Goal: Information Seeking & Learning: Learn about a topic

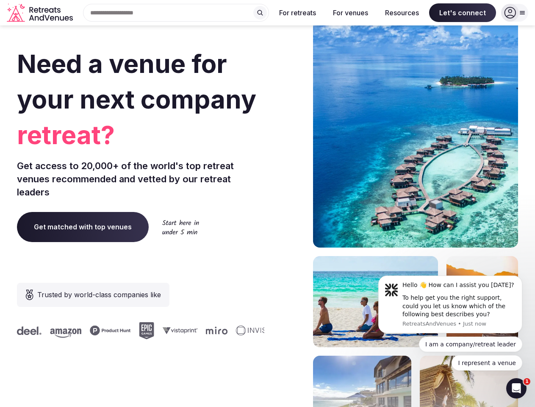
click at [267, 203] on div "Need a venue for your next company retreat? Get access to 20,000+ of the world'…" at bounding box center [267, 253] width 501 height 510
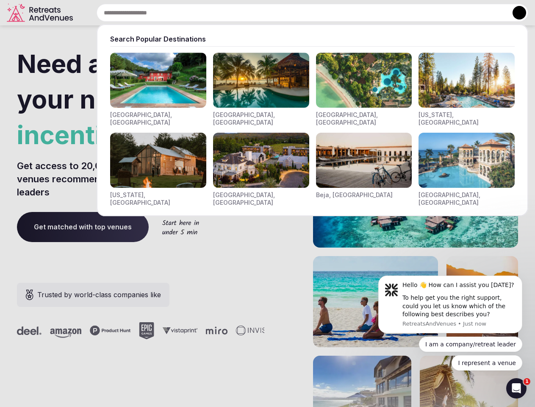
click at [176, 13] on input "text" at bounding box center [313, 13] width 432 height 18
click at [260, 13] on input "text" at bounding box center [313, 13] width 432 height 18
click at [298, 13] on input "text" at bounding box center [313, 13] width 432 height 18
click at [350, 13] on input "text" at bounding box center [313, 13] width 432 height 18
click at [402, 13] on input "text" at bounding box center [313, 13] width 432 height 18
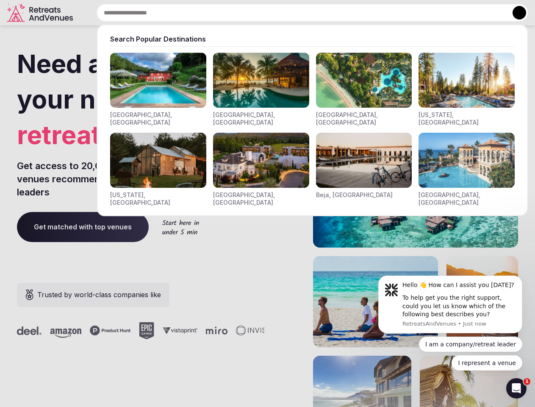
click at [462, 13] on input "text" at bounding box center [313, 13] width 432 height 18
click at [515, 13] on button at bounding box center [519, 13] width 14 height 14
